Goal: Transaction & Acquisition: Download file/media

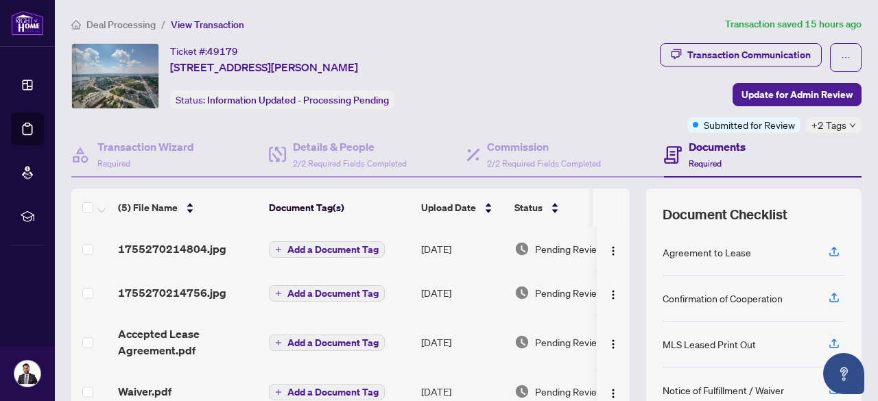
click at [142, 19] on span "Deal Processing" at bounding box center [120, 25] width 69 height 12
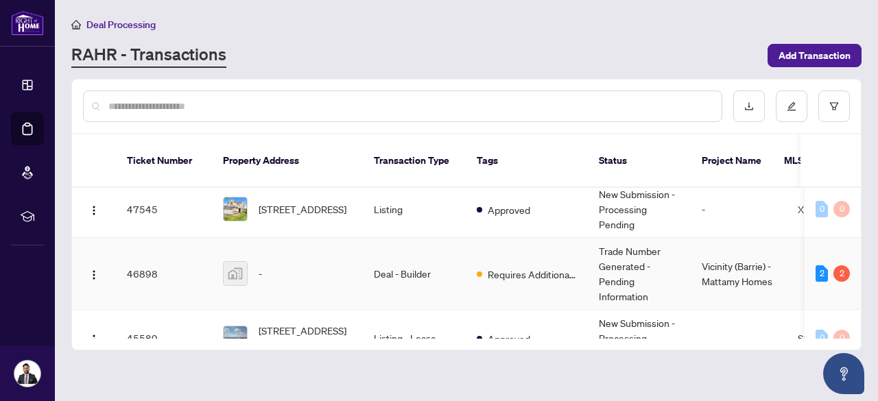
scroll to position [268, 0]
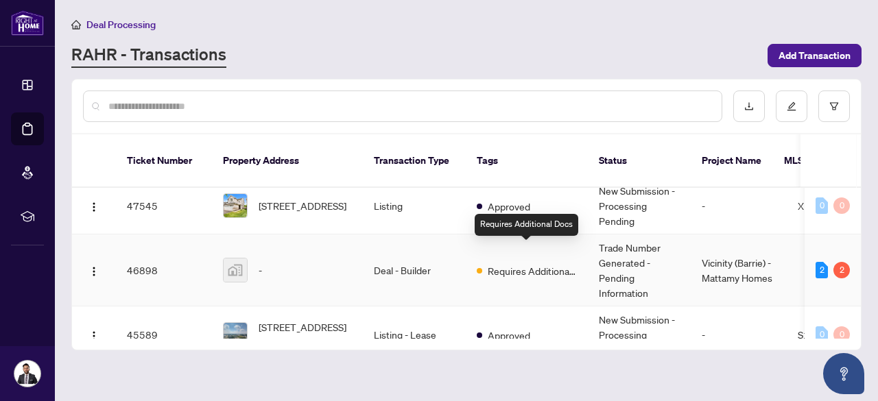
click at [527, 263] on span "Requires Additional Docs" at bounding box center [532, 270] width 89 height 15
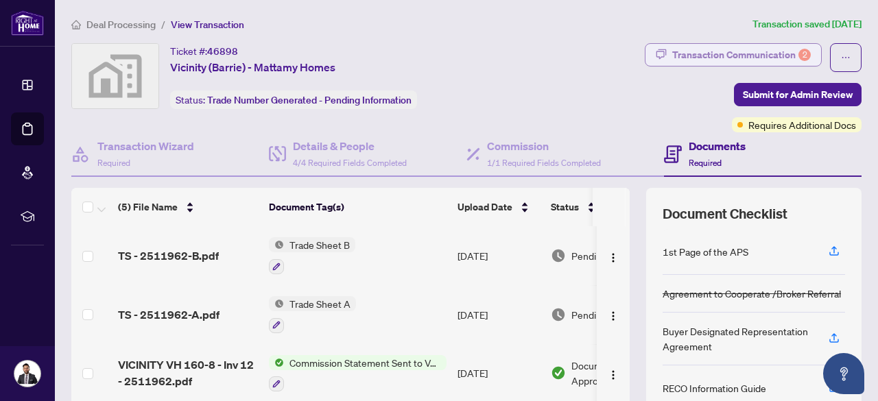
click at [722, 62] on div "Transaction Communication 2" at bounding box center [741, 55] width 139 height 22
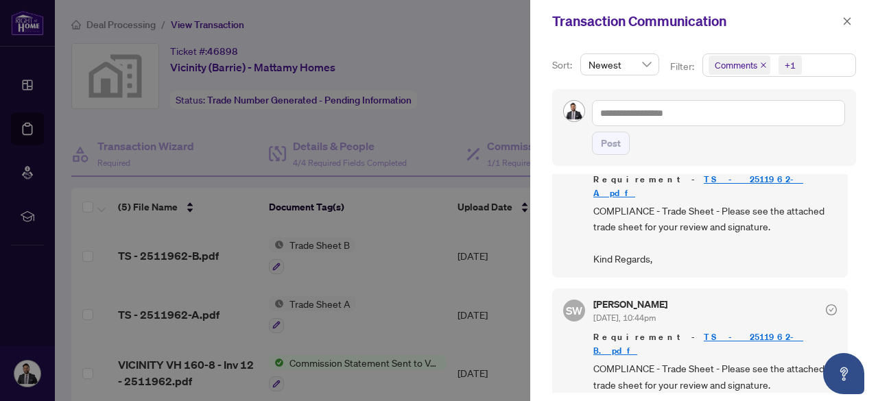
scroll to position [65, 0]
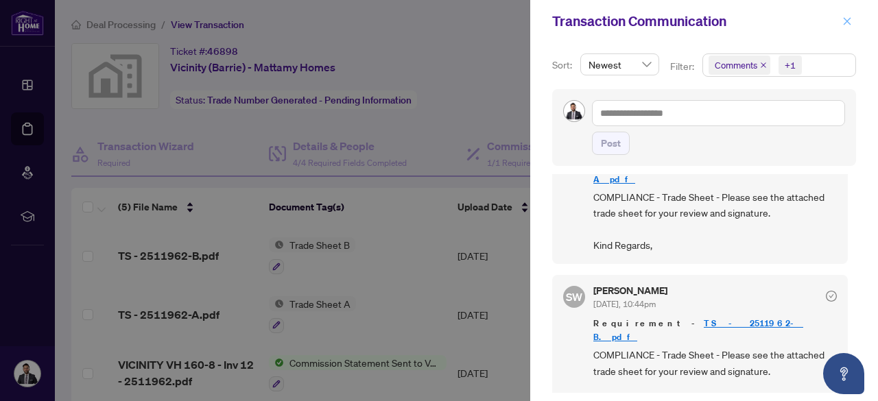
click at [849, 20] on icon "close" at bounding box center [847, 21] width 10 height 10
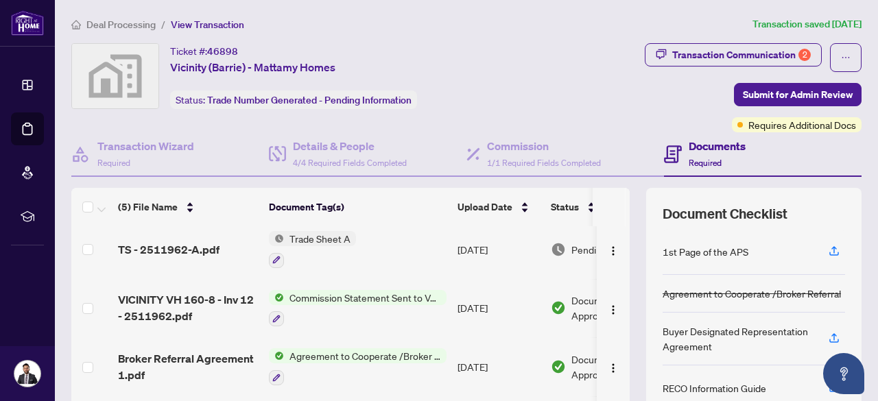
scroll to position [66, 0]
click at [168, 250] on span "TS - 2511962-A.pdf" at bounding box center [169, 249] width 102 height 16
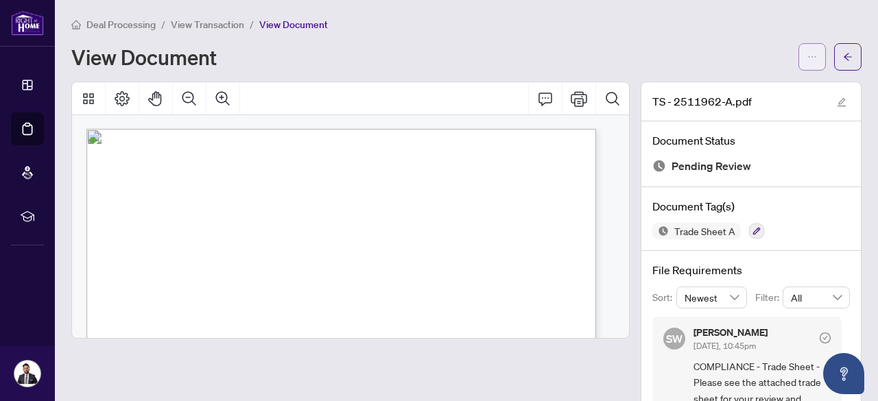
click at [807, 62] on span "button" at bounding box center [812, 57] width 10 height 22
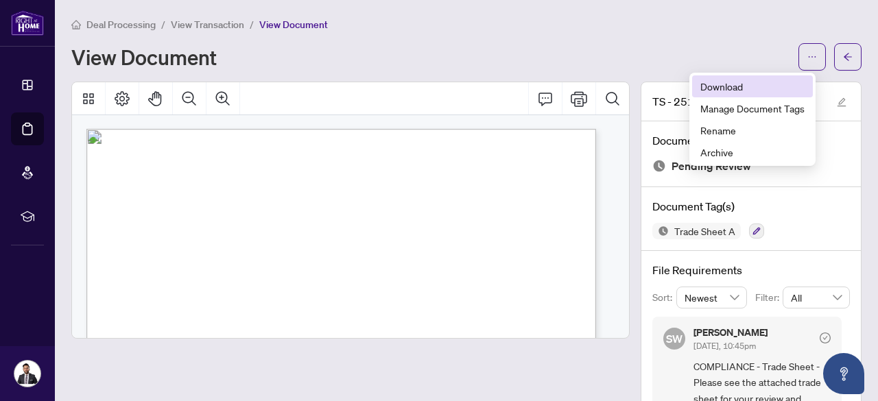
click at [768, 79] on span "Download" at bounding box center [752, 86] width 104 height 15
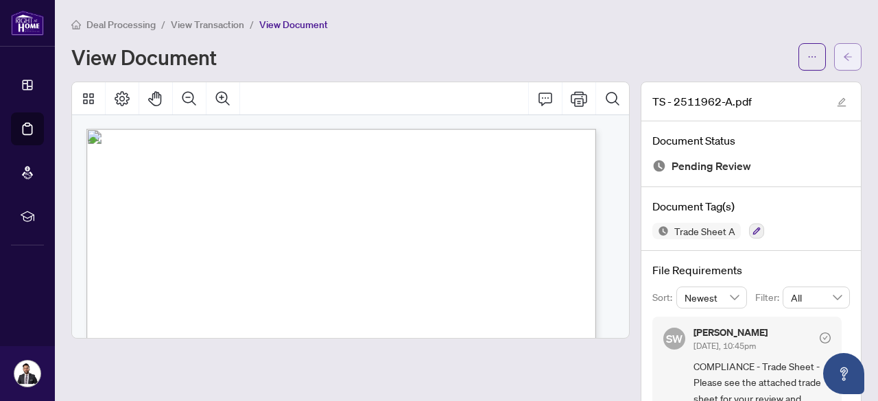
click at [843, 56] on icon "arrow-left" at bounding box center [848, 57] width 10 height 10
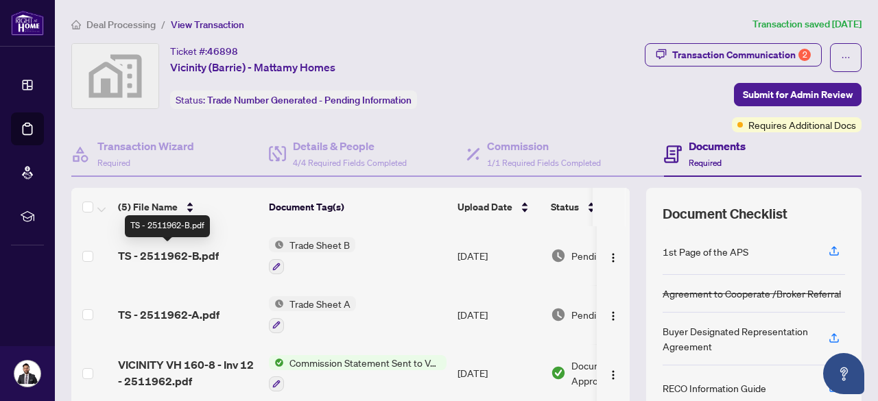
click at [204, 252] on span "TS - 2511962-B.pdf" at bounding box center [168, 256] width 101 height 16
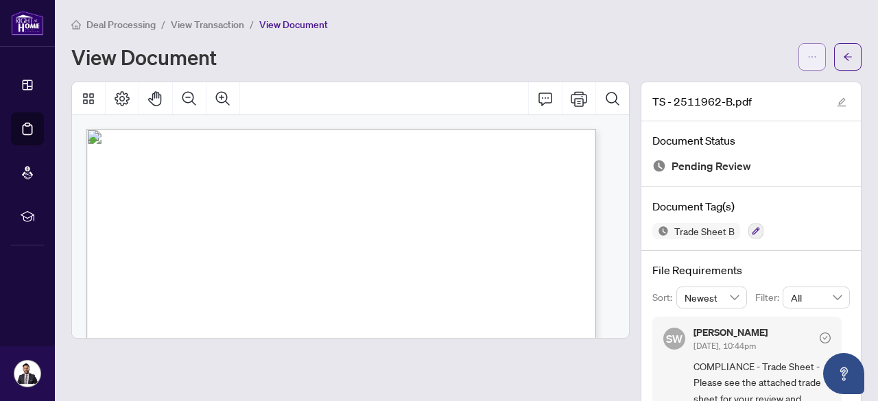
click at [808, 60] on button "button" at bounding box center [811, 56] width 27 height 27
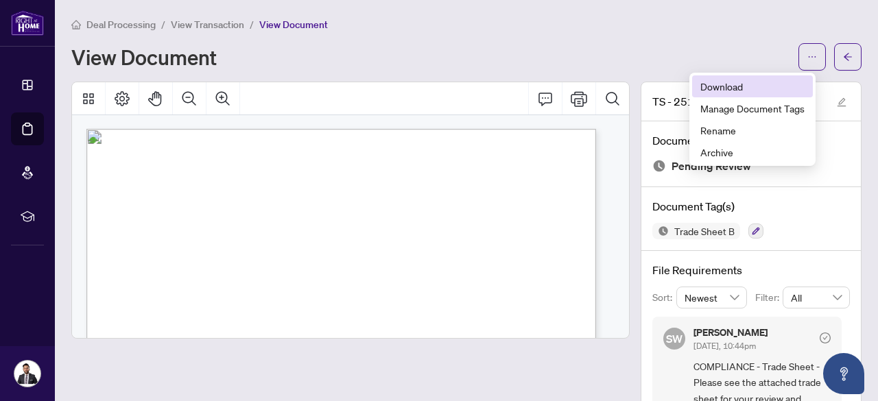
click at [749, 82] on span "Download" at bounding box center [752, 86] width 104 height 15
